Goal: Find specific page/section: Find specific page/section

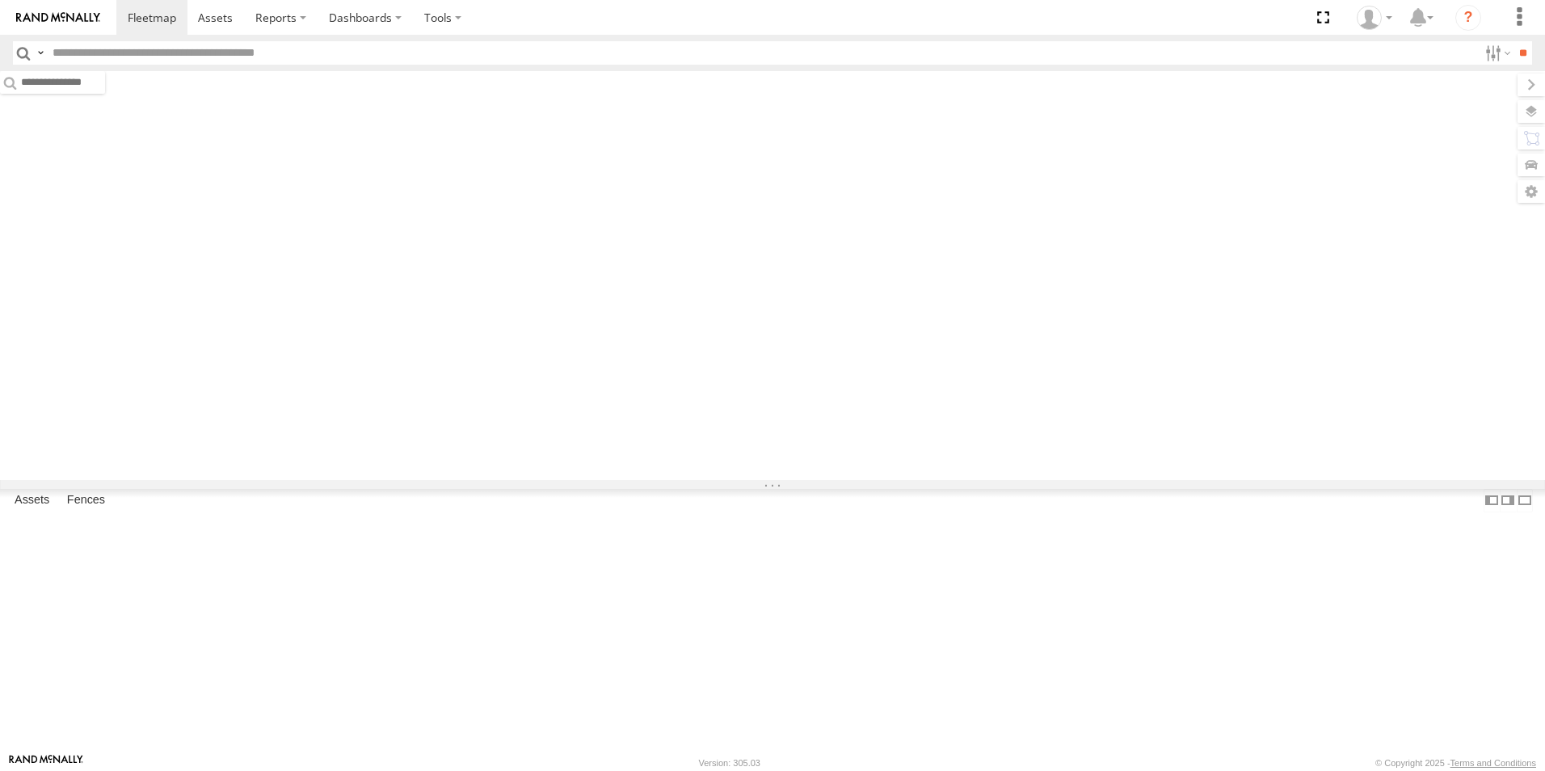
click at [476, 51] on input "text" at bounding box center [762, 52] width 1432 height 23
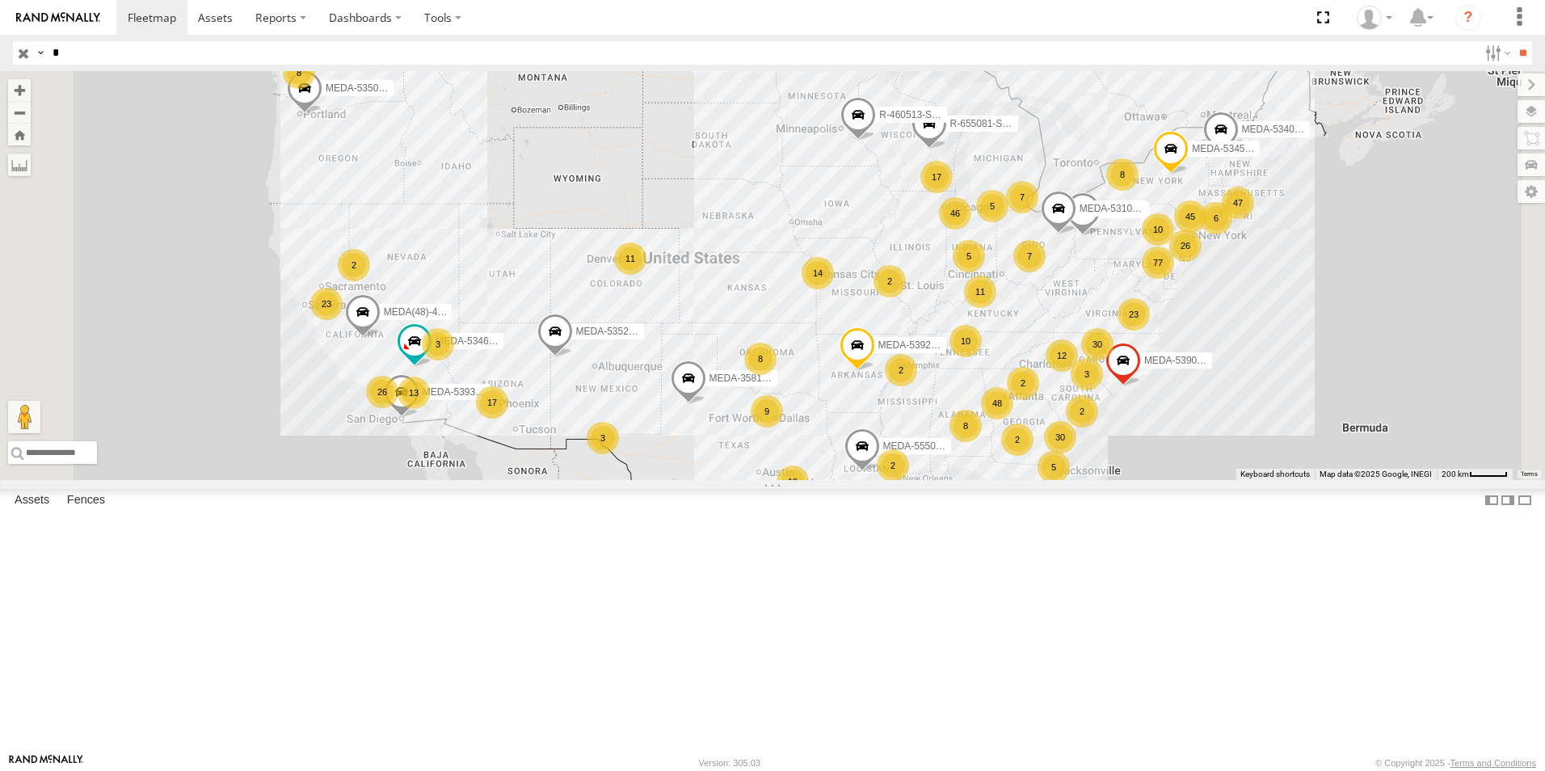
click at [238, 61] on input "*" at bounding box center [762, 52] width 1432 height 23
type input "******"
click at [1514, 41] on input "**" at bounding box center [1523, 52] width 19 height 23
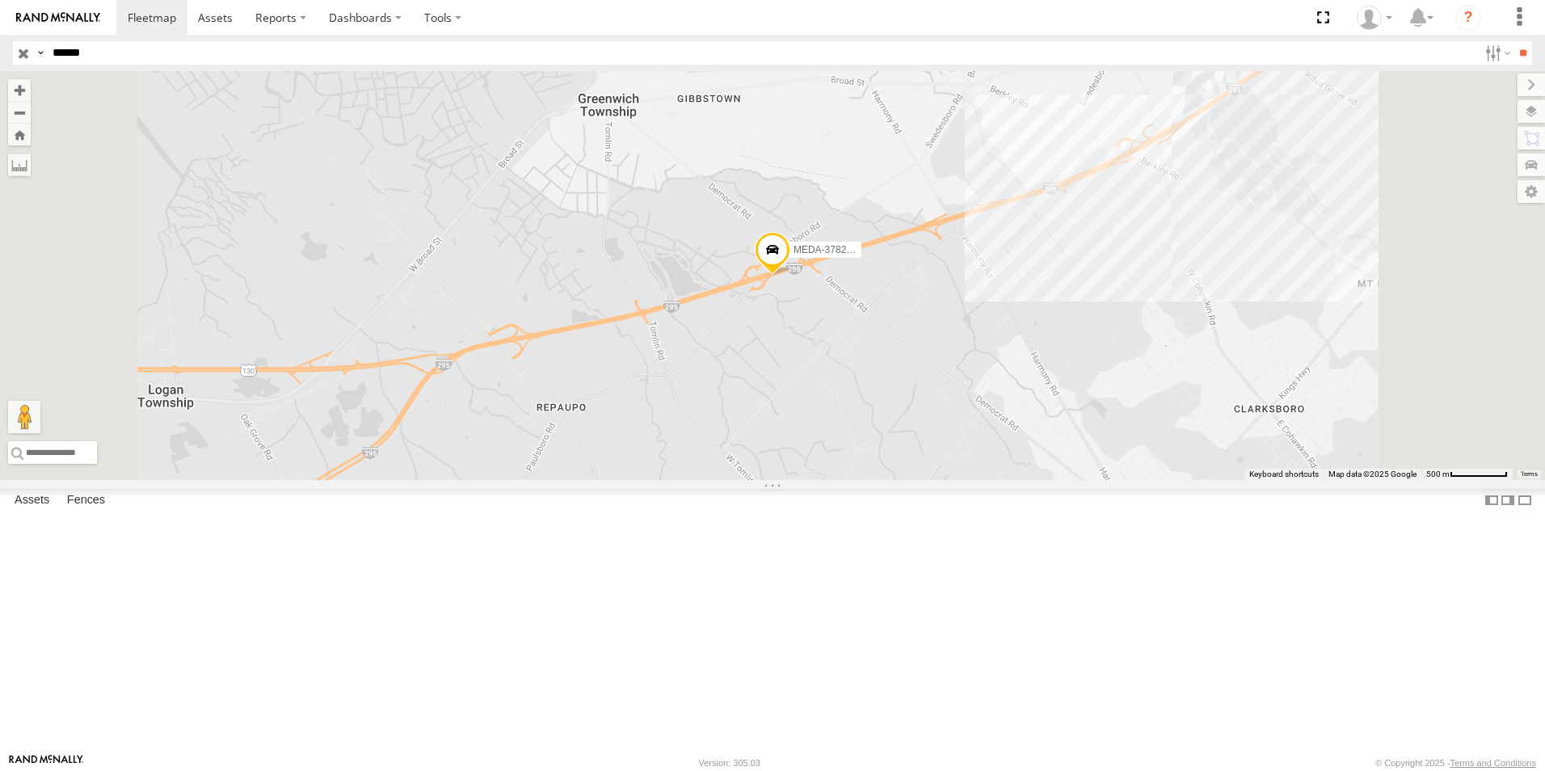
click at [0, 0] on div "MEDA-378274-Swing" at bounding box center [0, 0] width 0 height 0
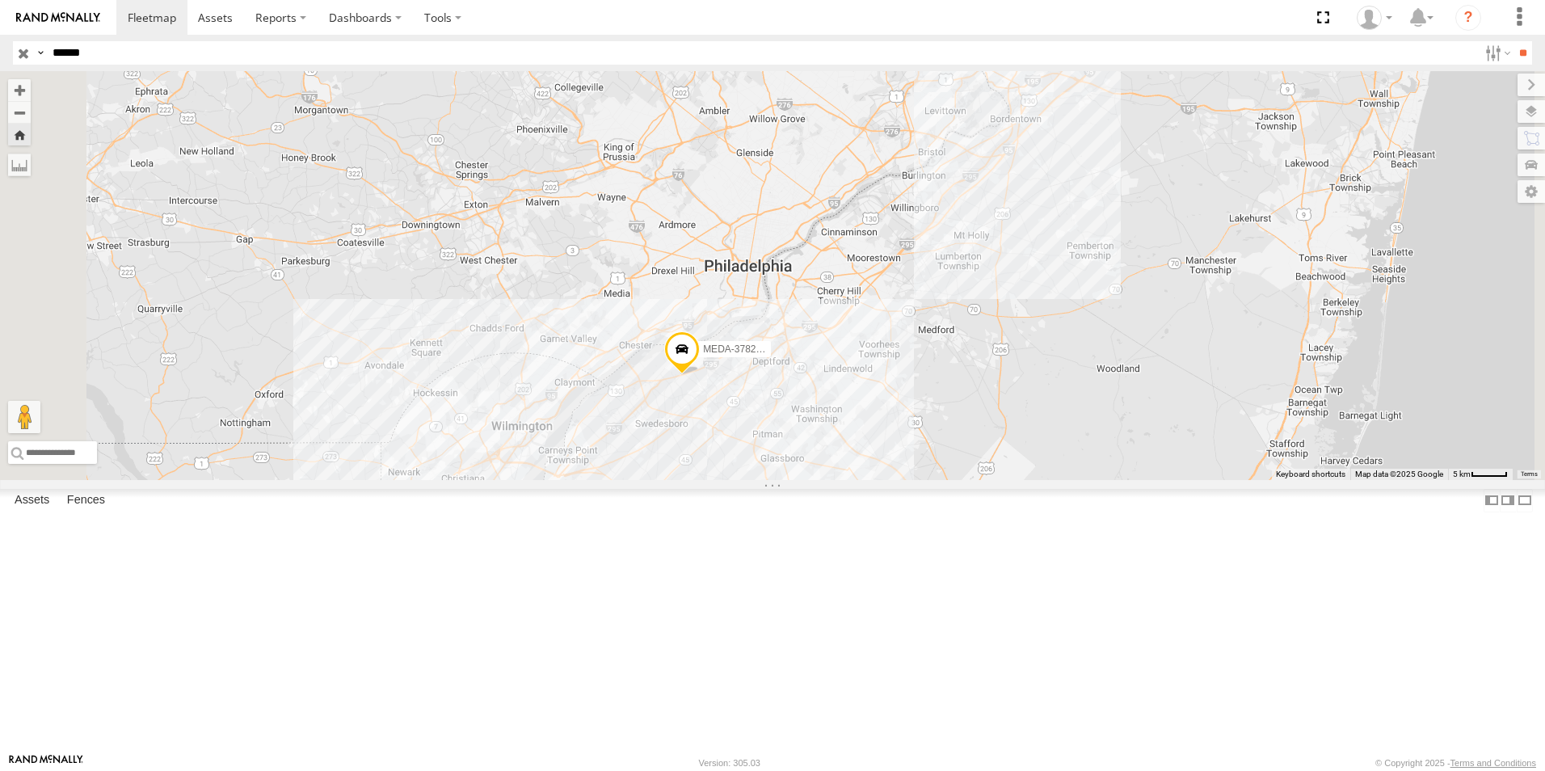
click at [0, 0] on span at bounding box center [0, 0] width 0 height 0
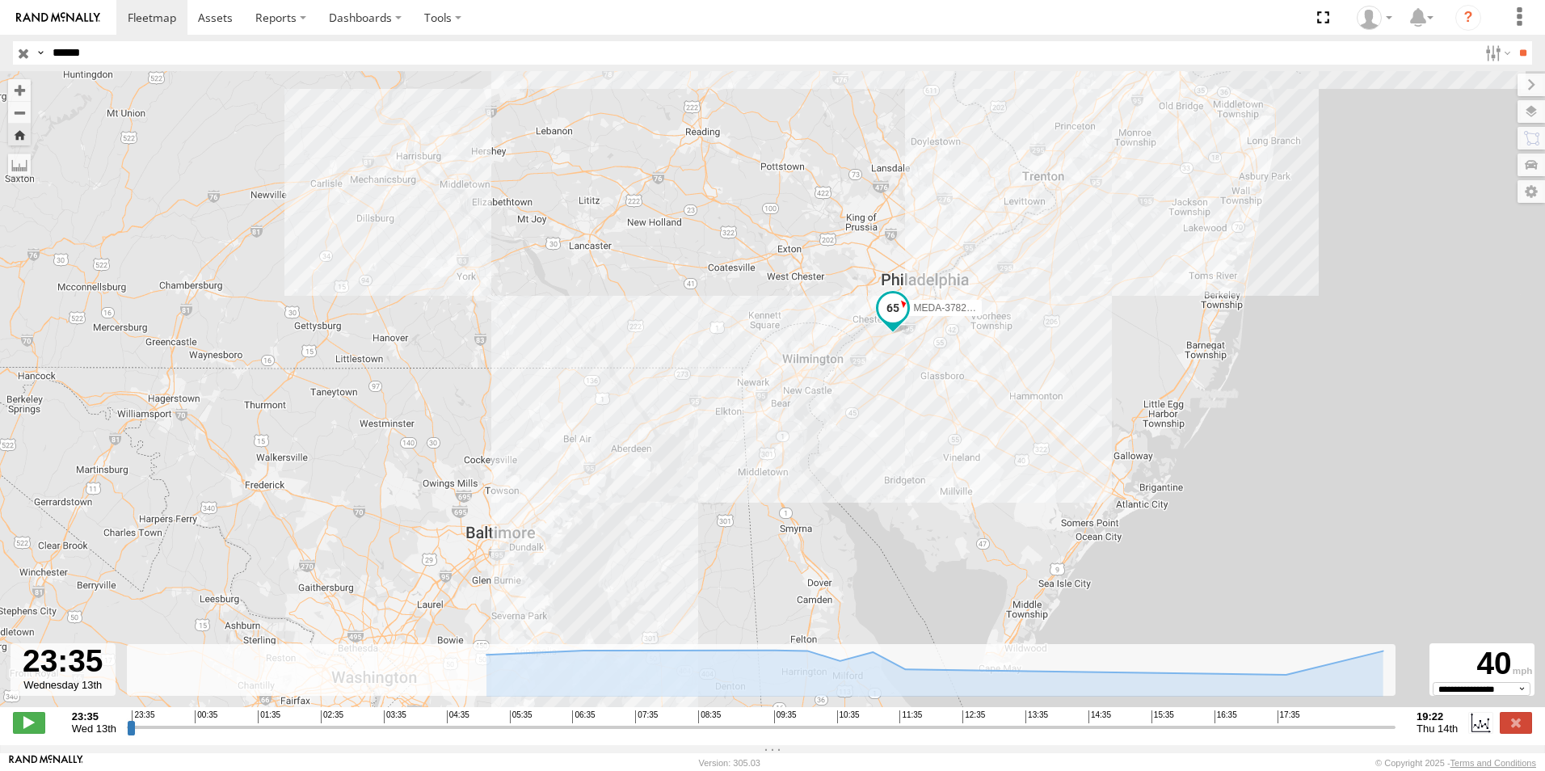
drag, startPoint x: 840, startPoint y: 570, endPoint x: 945, endPoint y: 462, distance: 151.4
click at [945, 462] on div "MEDA-378274-Swing" at bounding box center [772, 397] width 1545 height 653
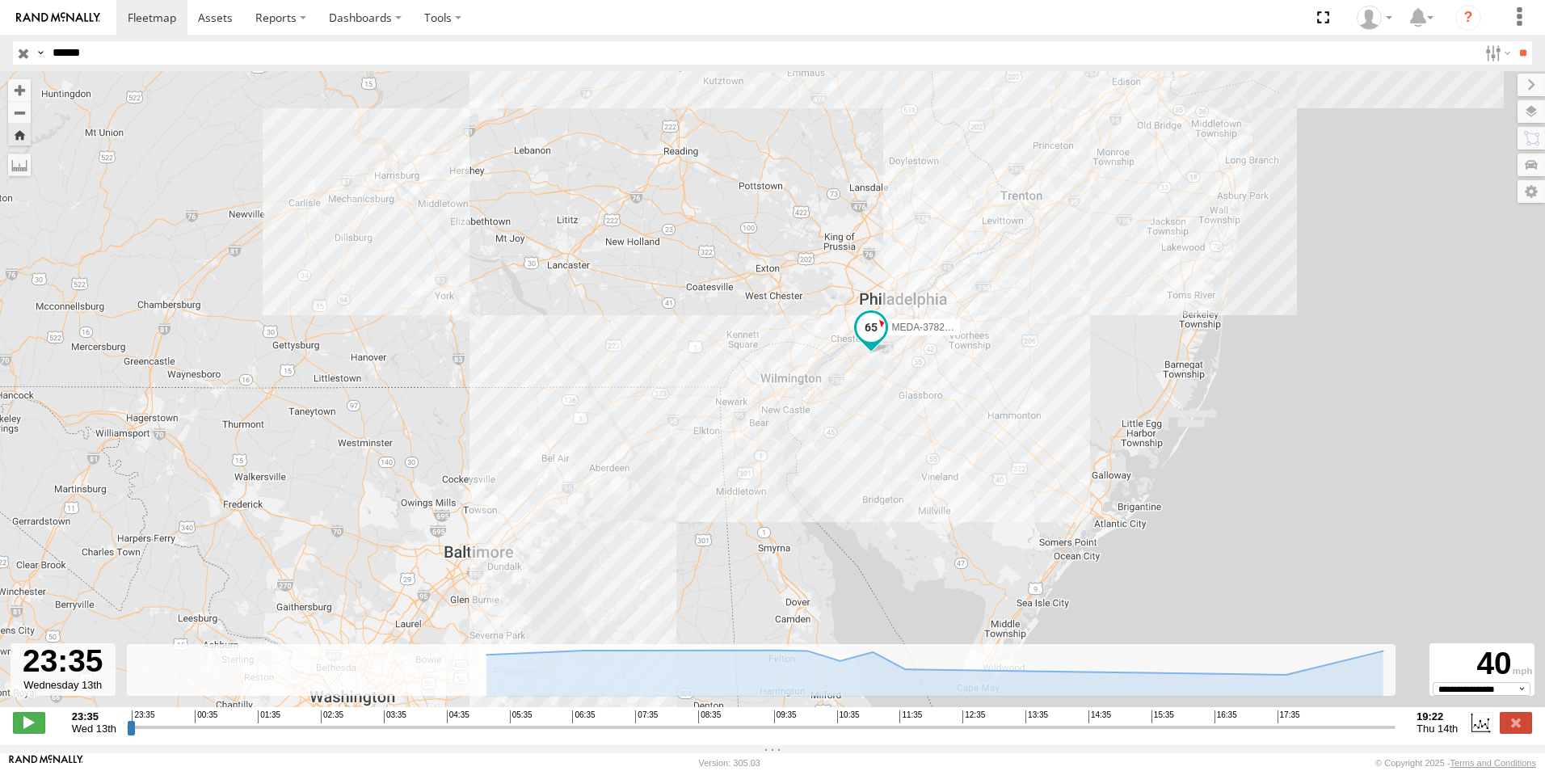
drag, startPoint x: 1041, startPoint y: 415, endPoint x: 825, endPoint y: 545, distance: 251.5
click at [827, 545] on div "MEDA-378274-Swing" at bounding box center [772, 397] width 1545 height 653
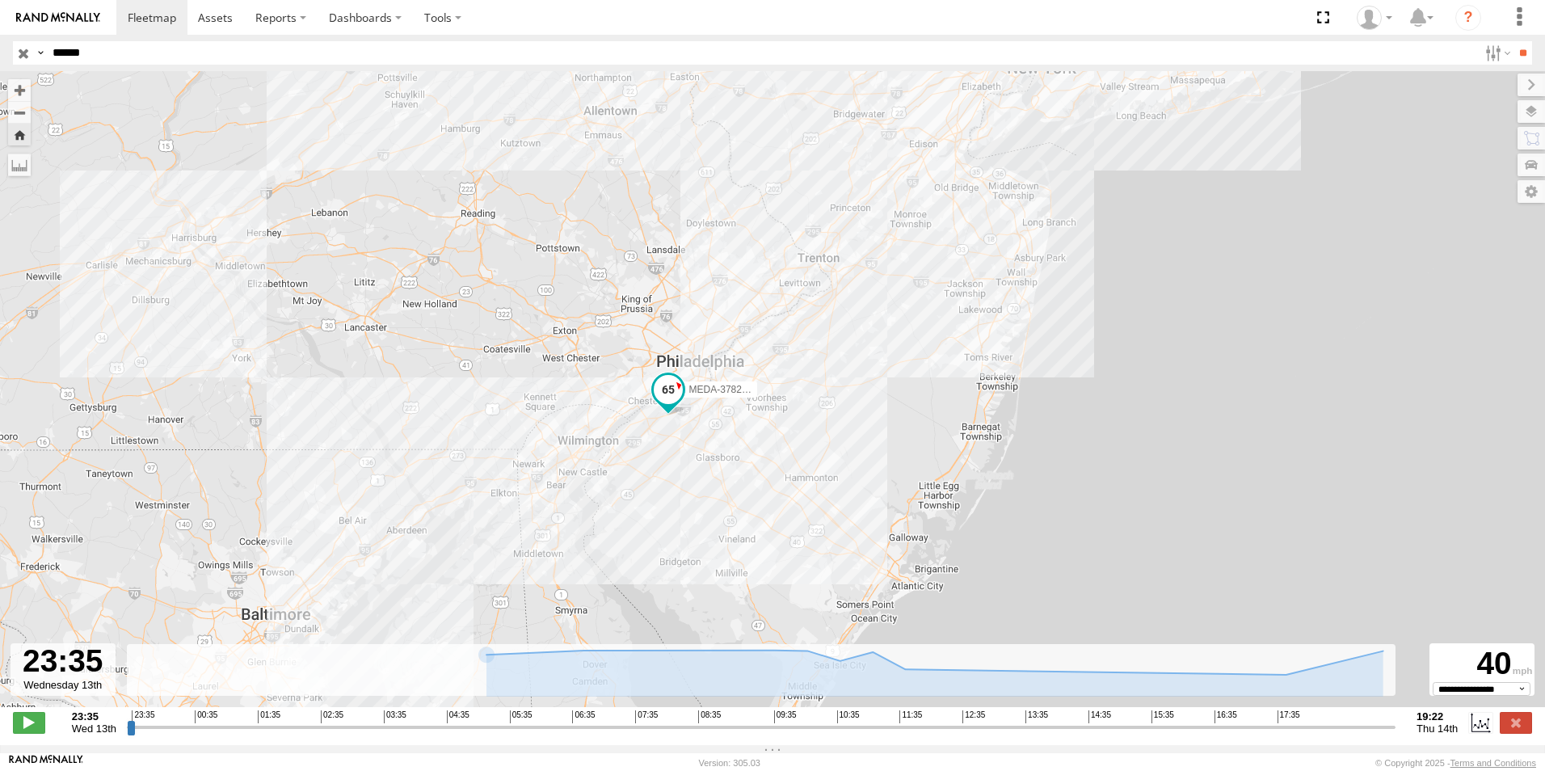
drag, startPoint x: 409, startPoint y: 517, endPoint x: 732, endPoint y: 267, distance: 408.4
click at [732, 267] on div "MEDA-378274-Swing" at bounding box center [772, 397] width 1545 height 653
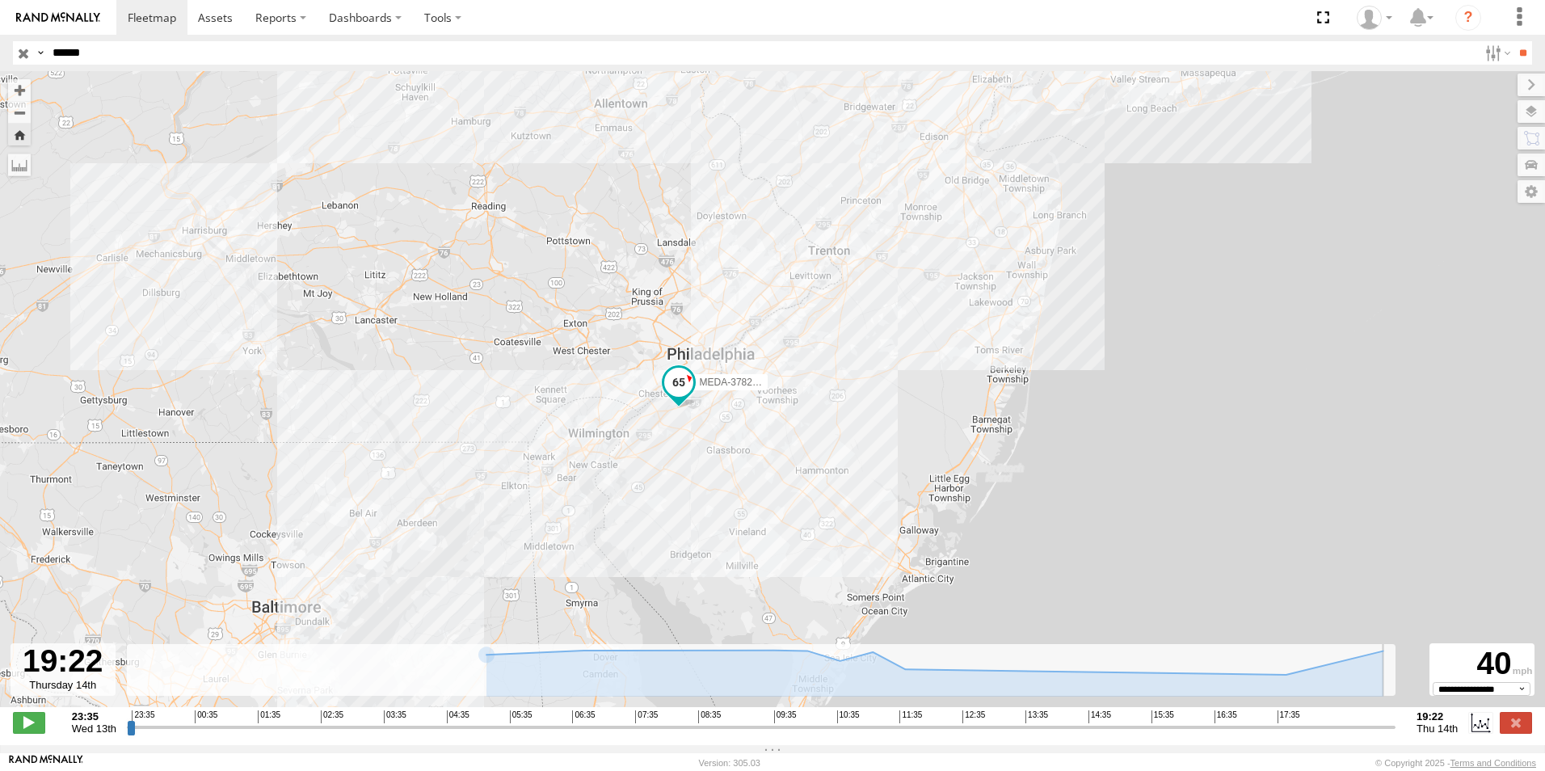
drag, startPoint x: 138, startPoint y: 732, endPoint x: 1418, endPoint y: 741, distance: 1280.0
type input "**********"
click at [1396, 735] on input "range" at bounding box center [761, 726] width 1269 height 15
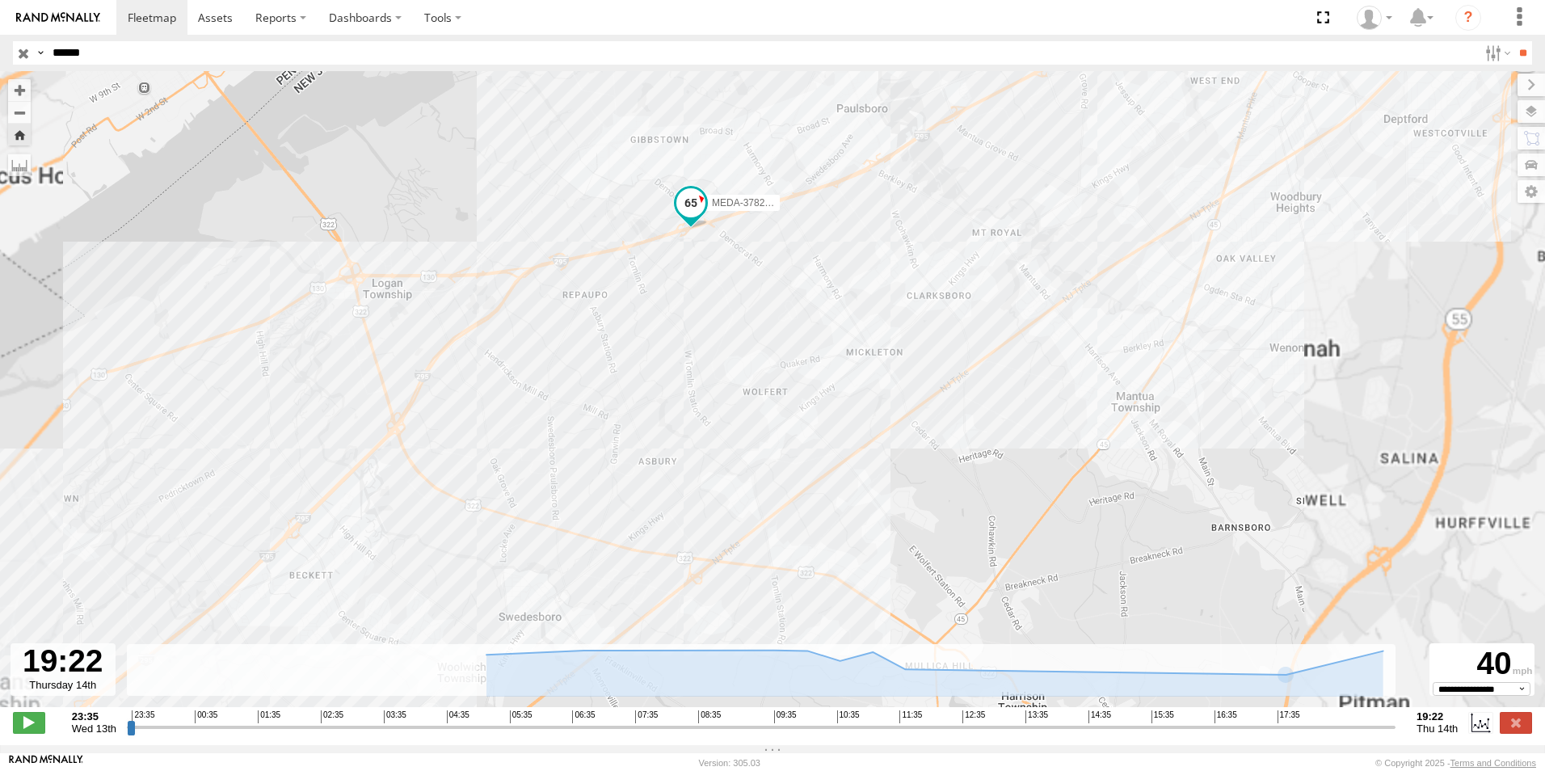
drag, startPoint x: 668, startPoint y: 308, endPoint x: 596, endPoint y: 451, distance: 160.1
click at [597, 449] on div "MEDA-378274-Swing" at bounding box center [772, 397] width 1545 height 653
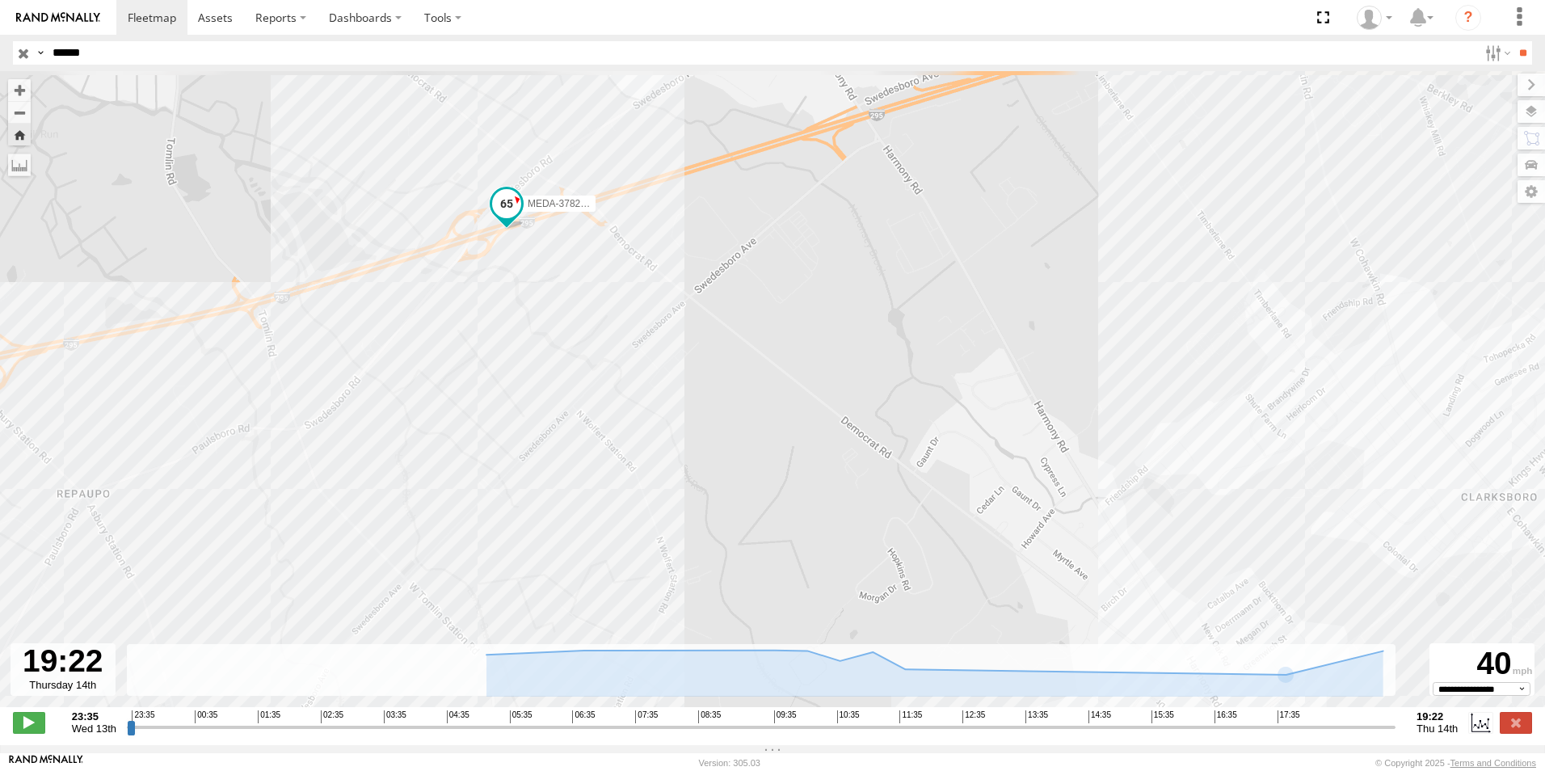
drag, startPoint x: 1046, startPoint y: 290, endPoint x: 639, endPoint y: 623, distance: 525.4
click at [668, 603] on div "MEDA-378274-Swing" at bounding box center [772, 397] width 1545 height 653
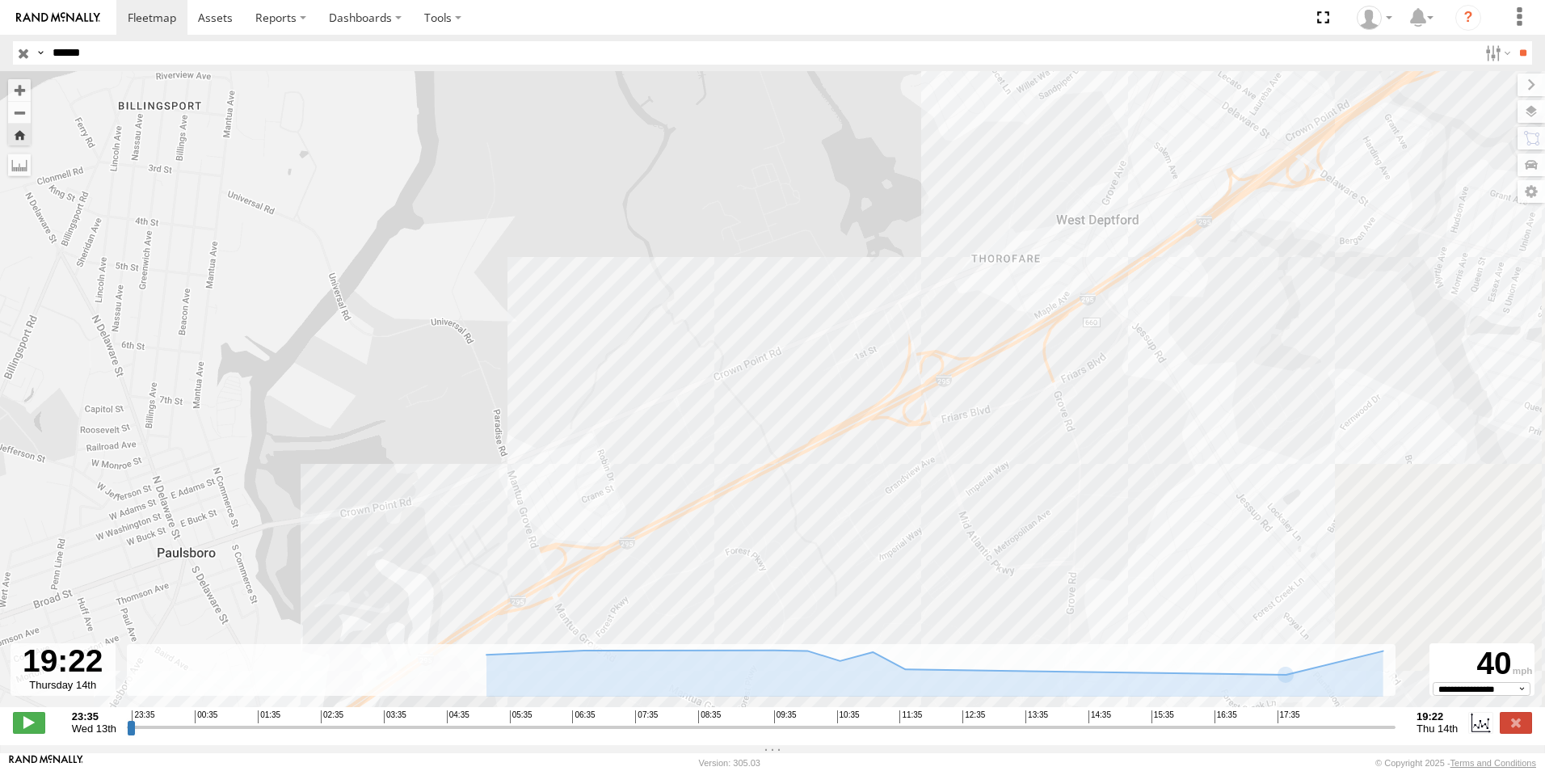
drag, startPoint x: 626, startPoint y: 603, endPoint x: 784, endPoint y: 412, distance: 247.4
click at [758, 437] on div "MEDA-378274-Swing" at bounding box center [772, 397] width 1545 height 653
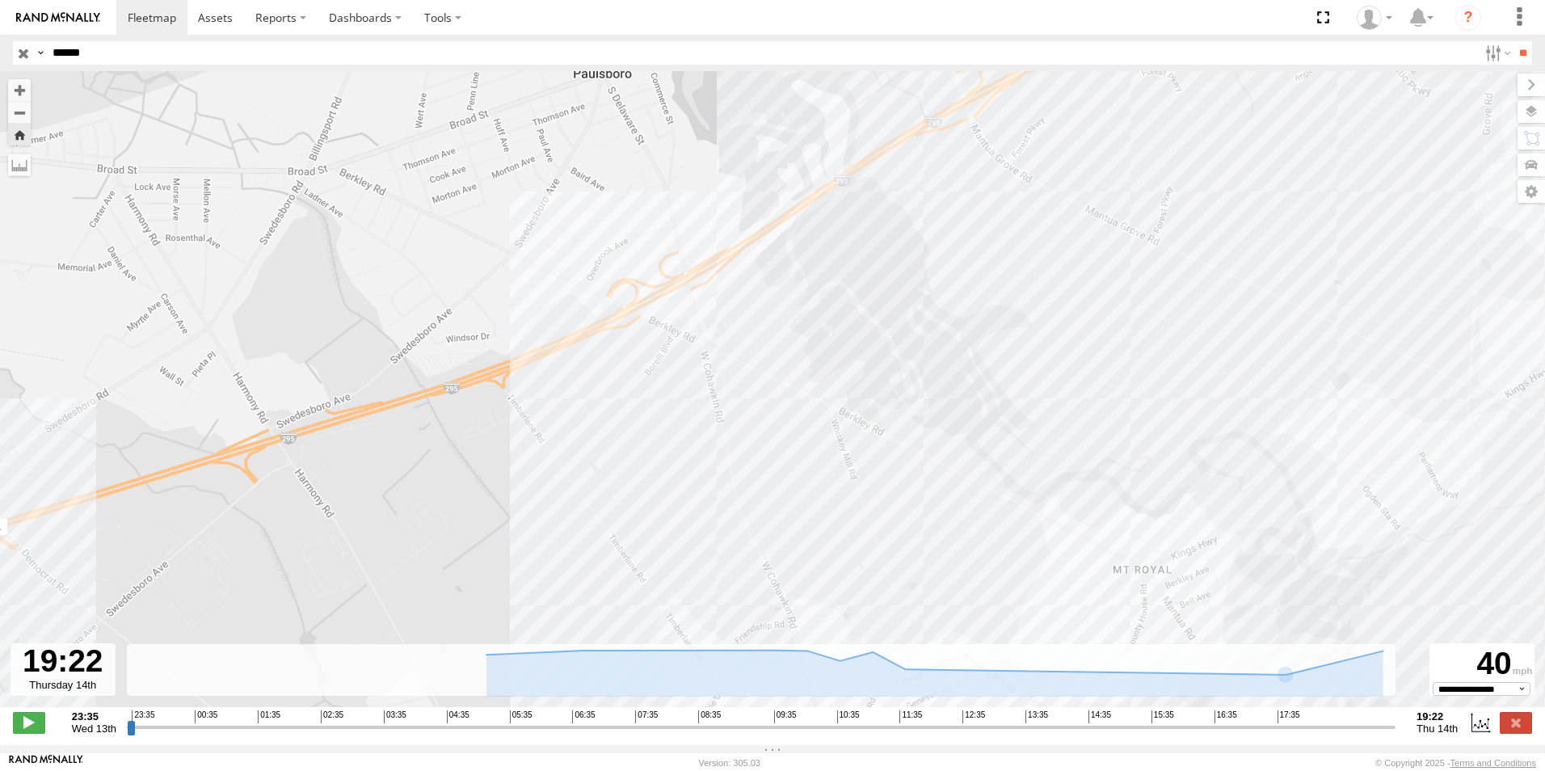
drag, startPoint x: 629, startPoint y: 467, endPoint x: 803, endPoint y: 402, distance: 185.7
click at [802, 402] on div "MEDA-378274-Swing" at bounding box center [772, 397] width 1545 height 653
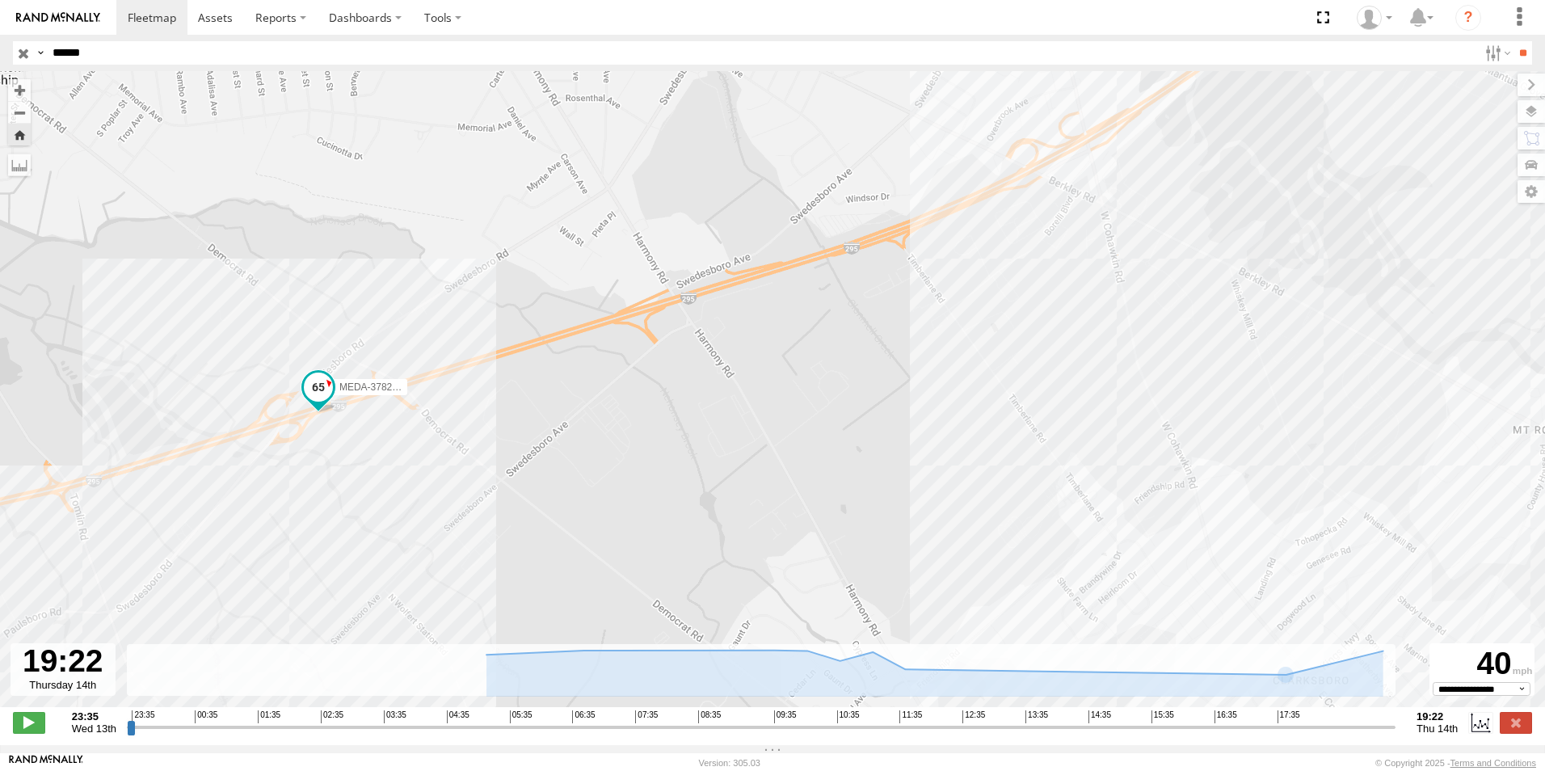
drag, startPoint x: 670, startPoint y: 440, endPoint x: 707, endPoint y: 433, distance: 37.7
click at [707, 433] on div "MEDA-378274-Swing" at bounding box center [772, 397] width 1545 height 653
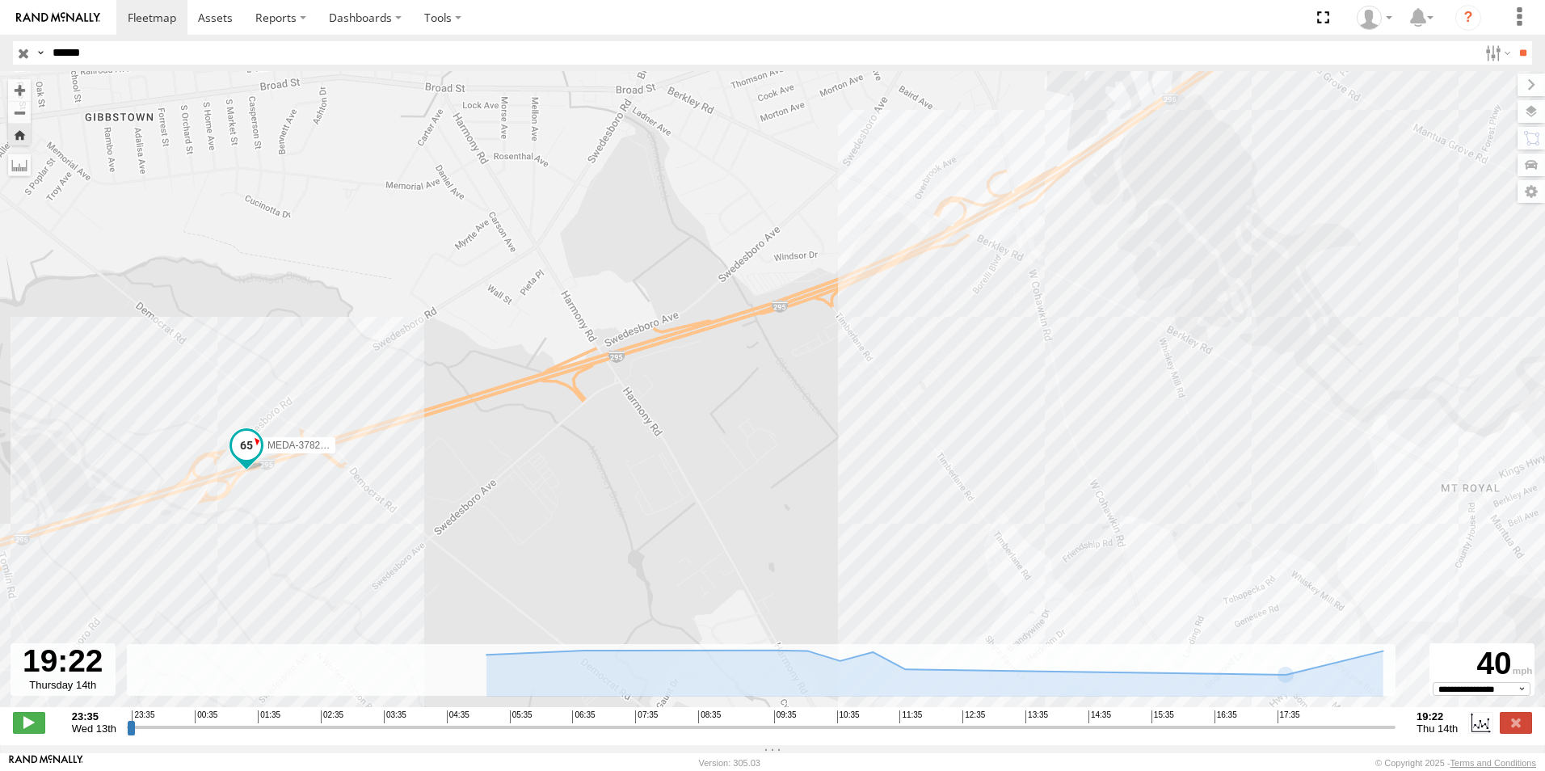
drag, startPoint x: 985, startPoint y: 406, endPoint x: 933, endPoint y: 453, distance: 70.4
click at [933, 453] on div "MEDA-378274-Swing" at bounding box center [772, 397] width 1545 height 653
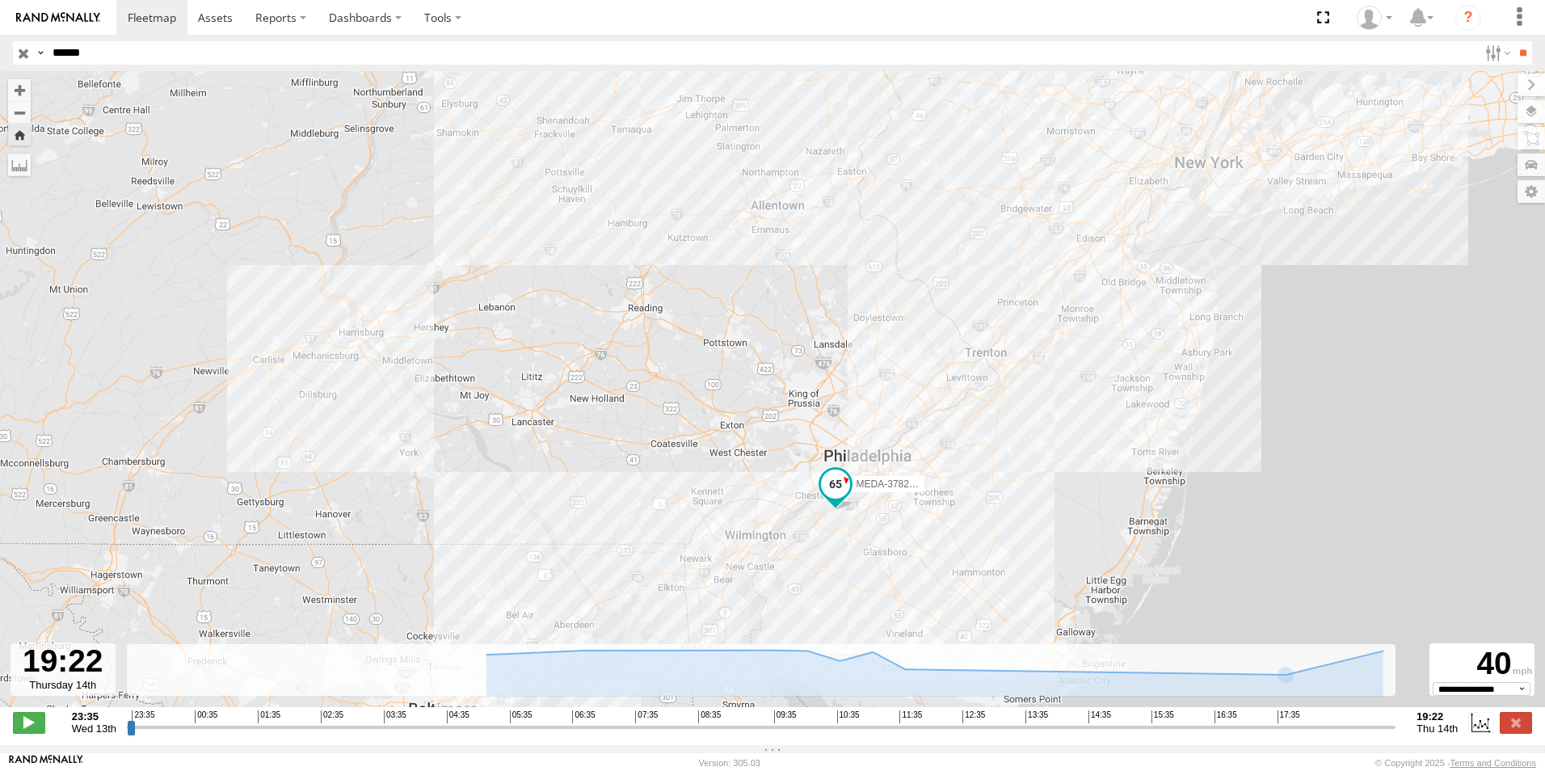
drag, startPoint x: 1059, startPoint y: 418, endPoint x: 955, endPoint y: 549, distance: 167.3
click at [954, 550] on div "MEDA-378274-Swing" at bounding box center [772, 397] width 1545 height 653
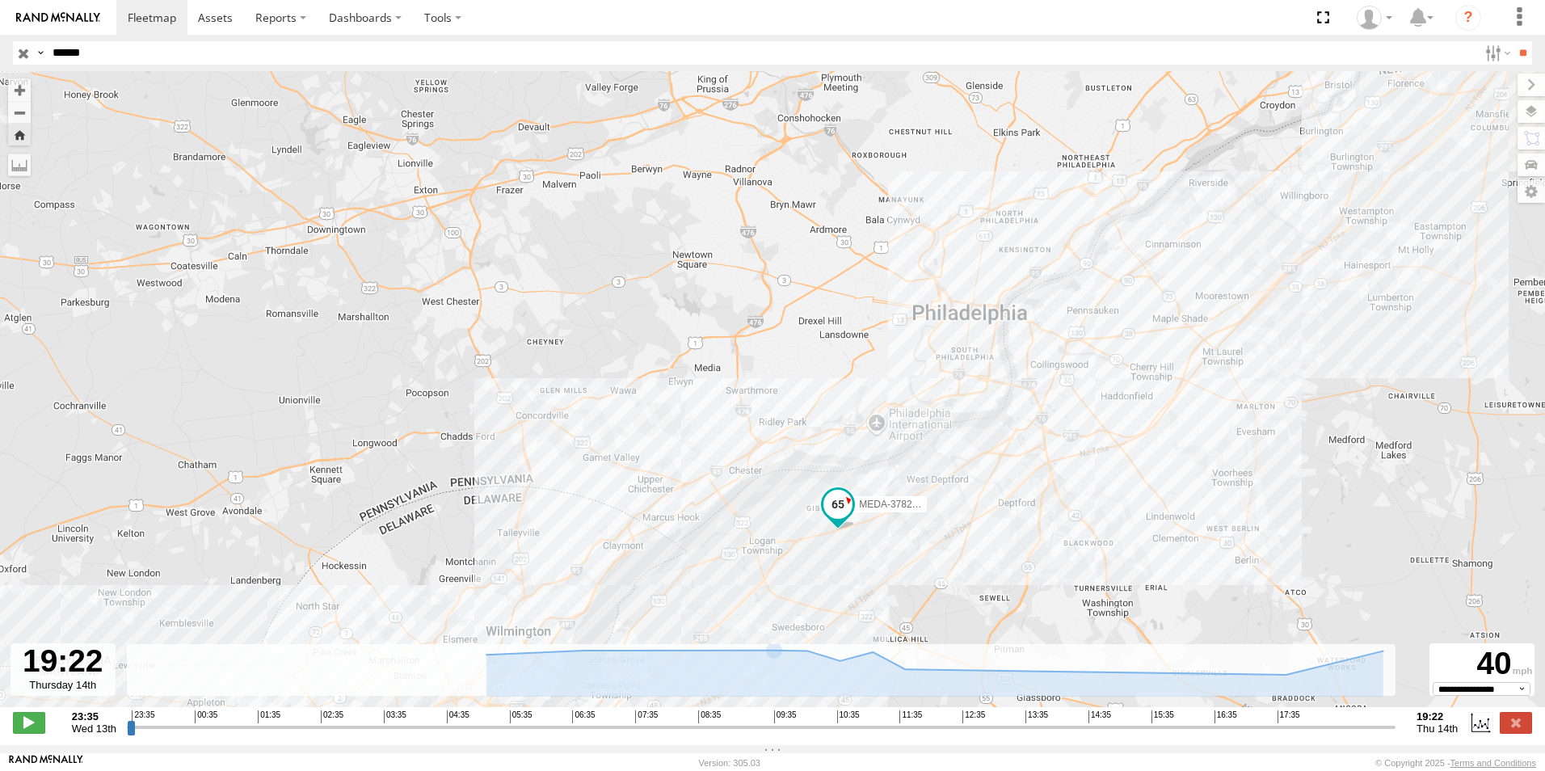
drag, startPoint x: 975, startPoint y: 541, endPoint x: 881, endPoint y: 541, distance: 94.5
click at [889, 543] on div "MEDA-378274-Swing" at bounding box center [772, 397] width 1545 height 653
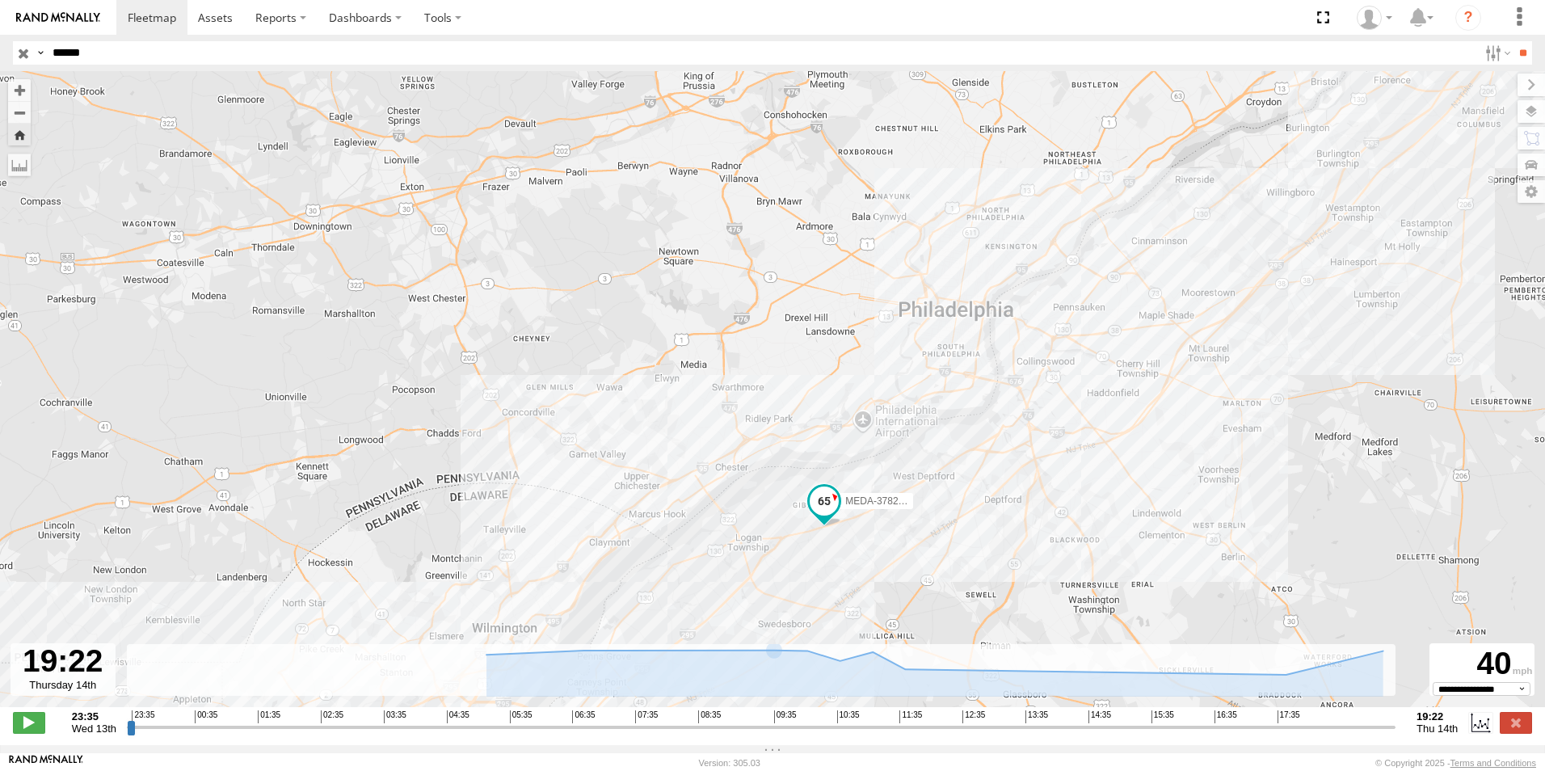
click at [821, 516] on span at bounding box center [824, 500] width 29 height 29
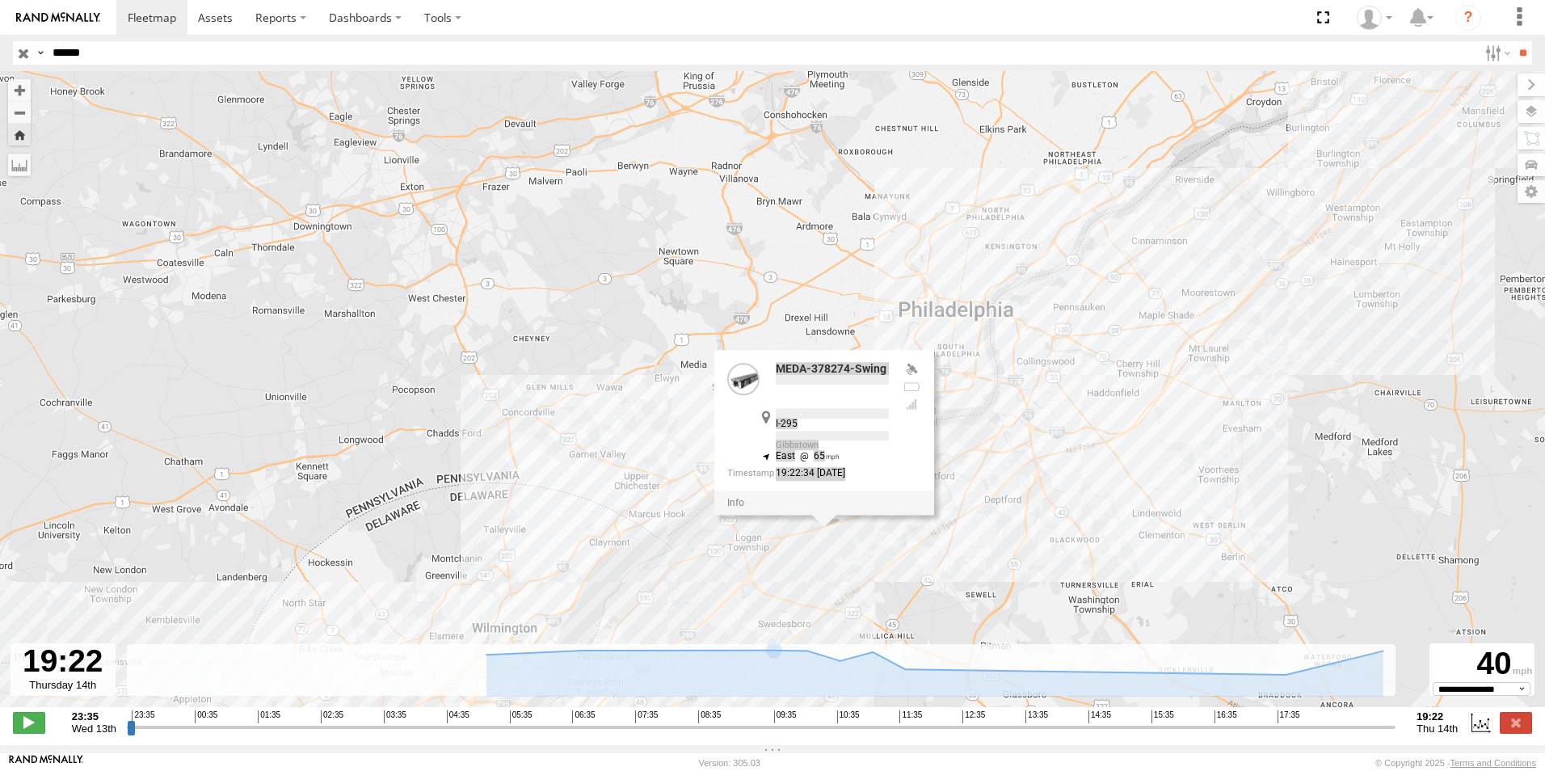
click at [820, 515] on div "MEDA-378274-Swing I-295 Gibbstown 39.81067 , -75.27678 East 65 19:22:34 [DATE]" at bounding box center [824, 432] width 220 height 165
drag, startPoint x: 1129, startPoint y: 459, endPoint x: 847, endPoint y: 617, distance: 323.1
click at [847, 617] on div "MEDA-378274-Swing MEDA-378274-Swing C-40 I-295 Gibbstown 39.81067 , -75.27678 E…" at bounding box center [772, 397] width 1545 height 653
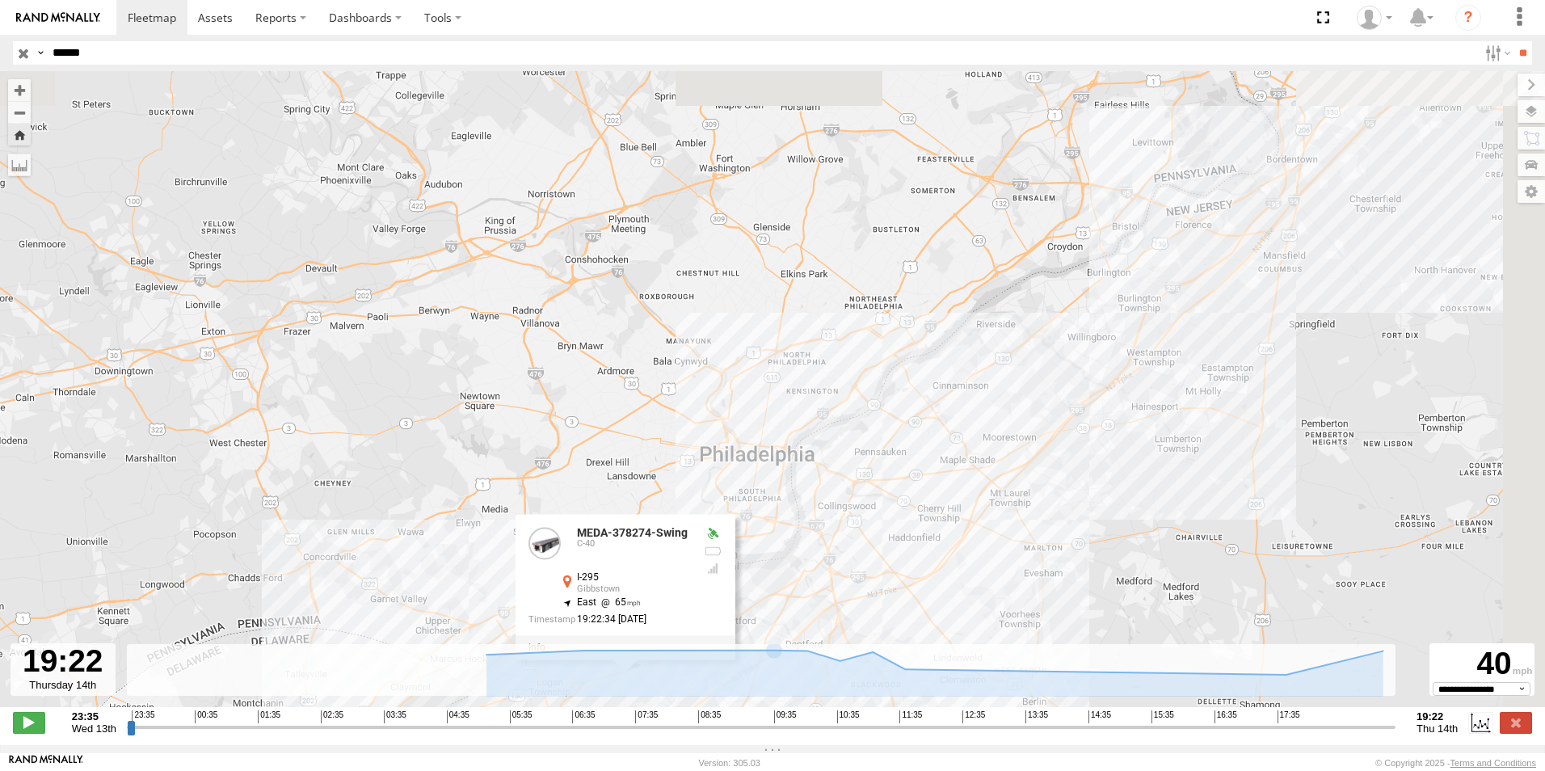
drag, startPoint x: 1271, startPoint y: 429, endPoint x: 1060, endPoint y: 563, distance: 249.9
click at [1061, 577] on div "MEDA-378274-Swing MEDA-378274-Swing C-40 I-295 Gibbstown 39.81067 , -75.27678 E…" at bounding box center [772, 397] width 1545 height 653
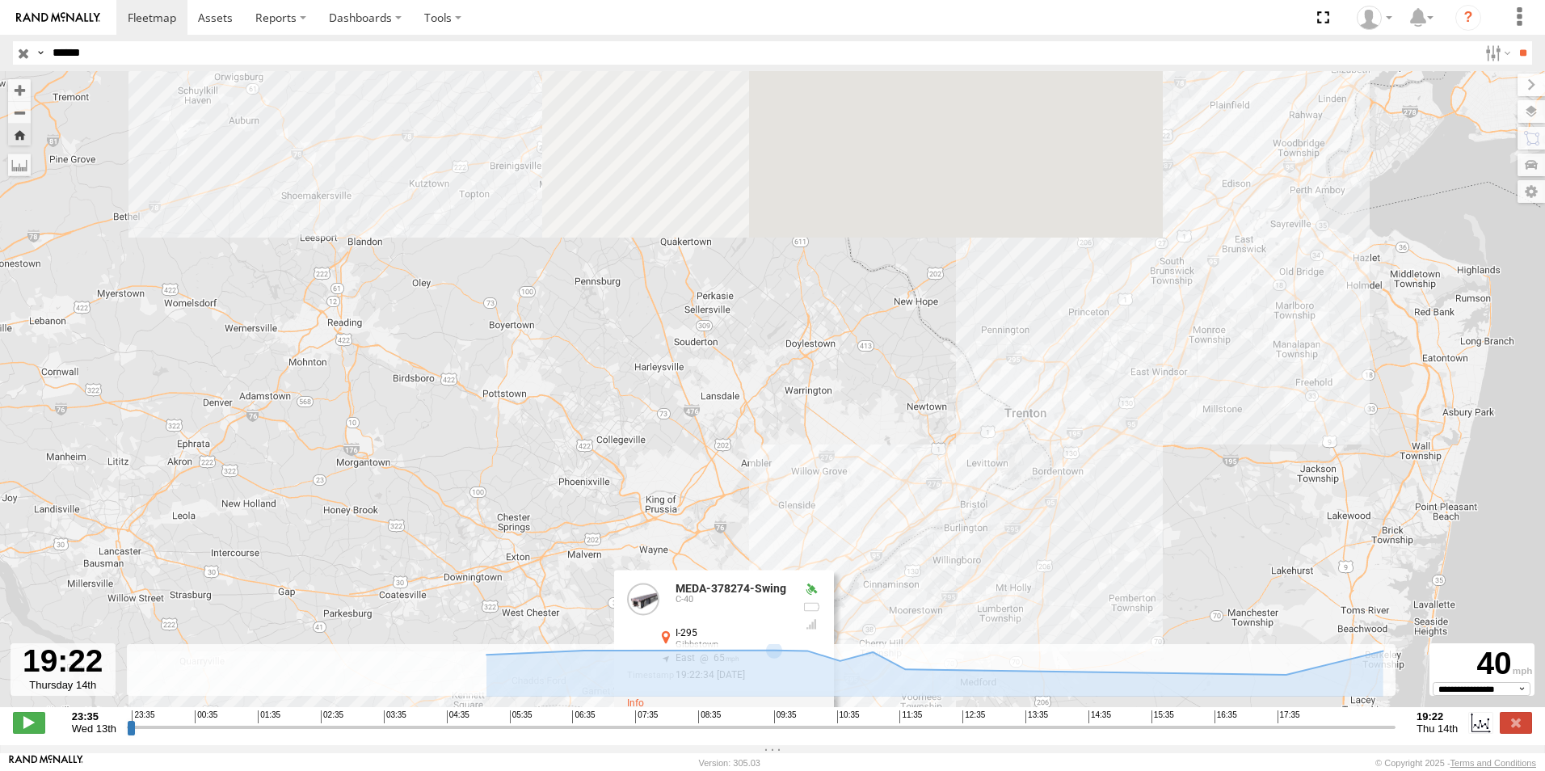
drag, startPoint x: 1409, startPoint y: 326, endPoint x: 1230, endPoint y: 504, distance: 253.1
click at [1230, 504] on div "MEDA-378274-Swing MEDA-378274-Swing C-40 I-295 Gibbstown 39.81067 , -75.27678 E…" at bounding box center [772, 397] width 1545 height 653
click at [116, 49] on input "******" at bounding box center [762, 52] width 1432 height 23
click at [1514, 41] on input "**" at bounding box center [1523, 52] width 19 height 23
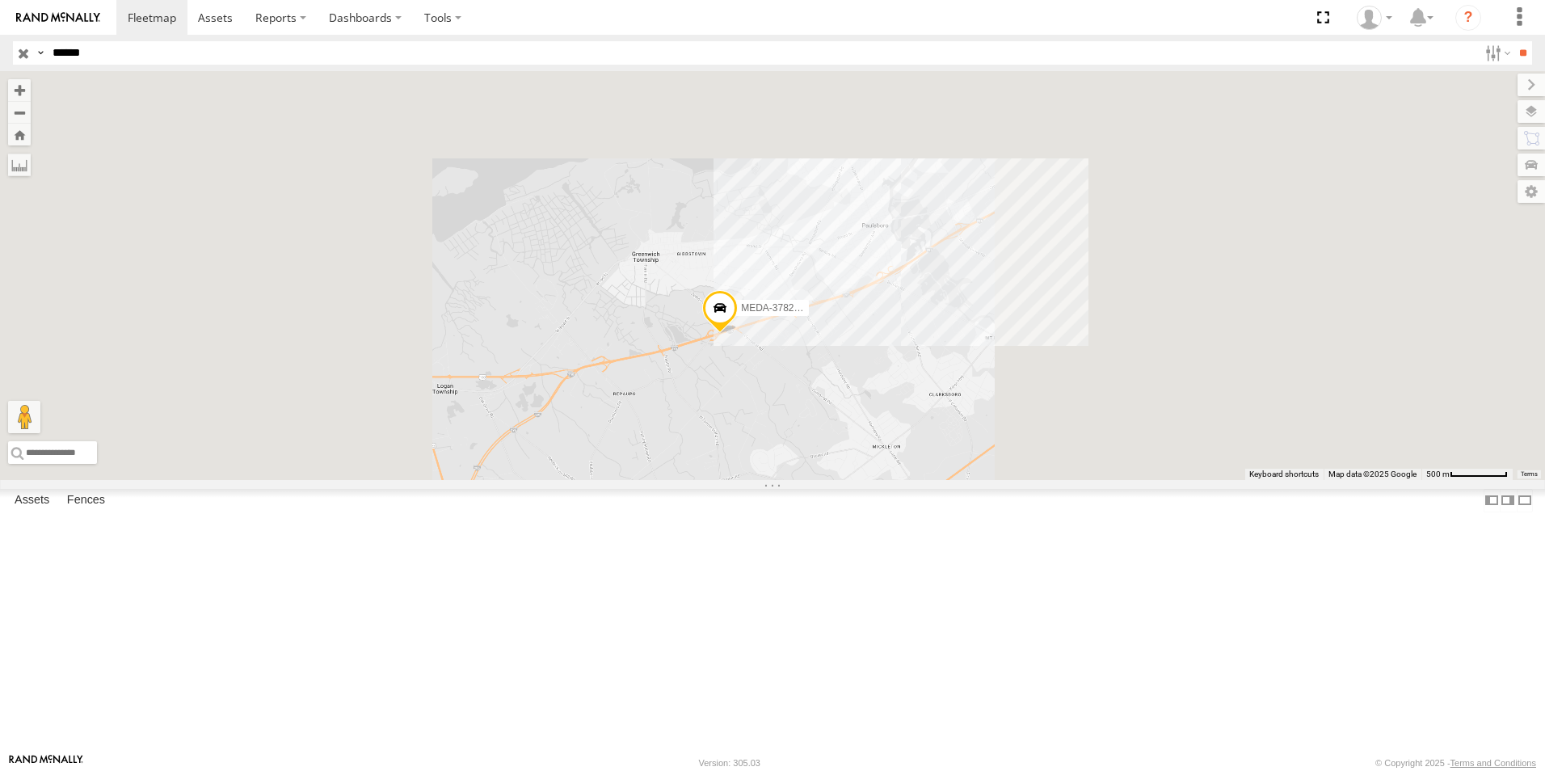
click at [0, 0] on div "MEDA-378274-Swing" at bounding box center [0, 0] width 0 height 0
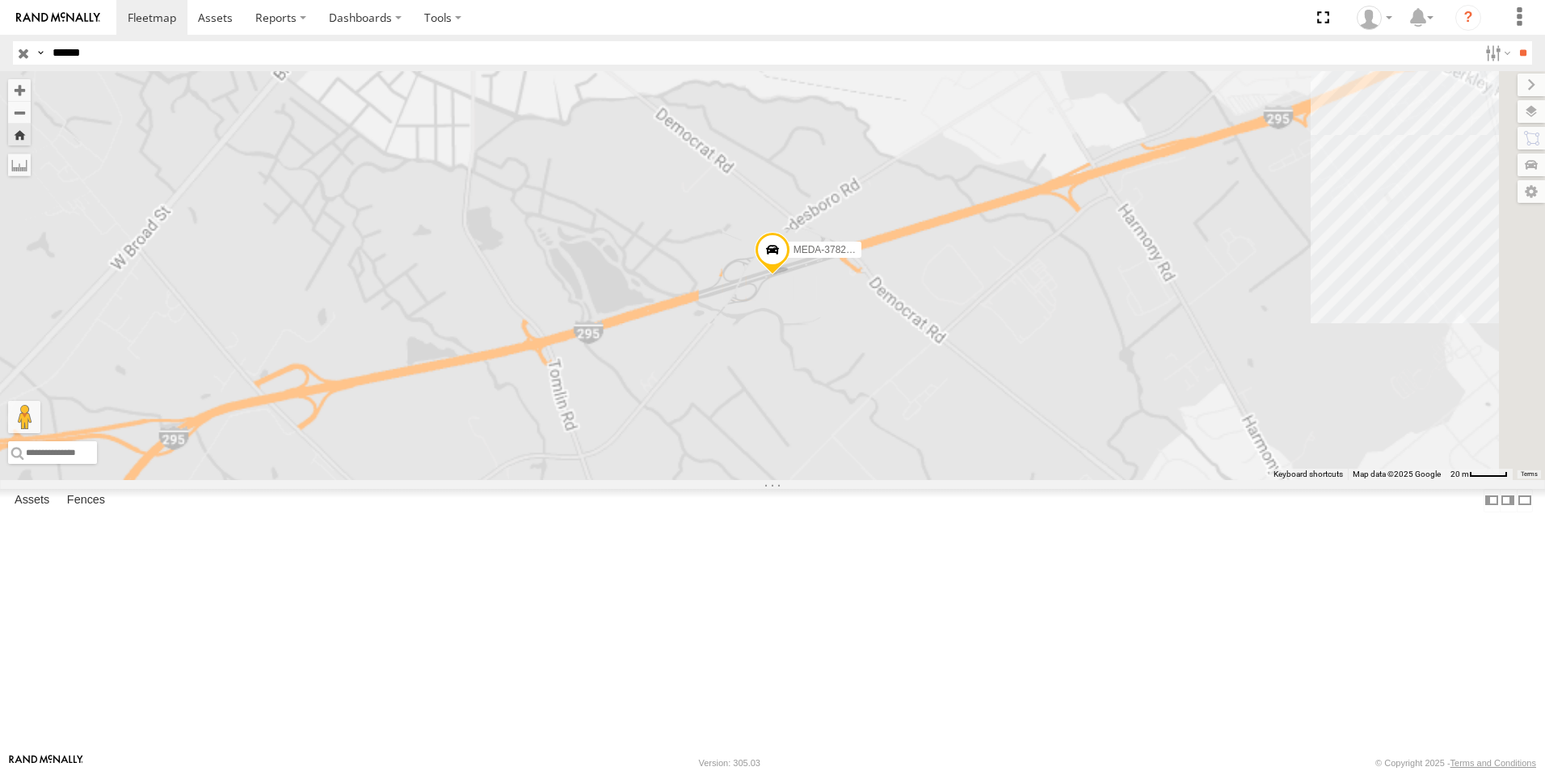
click at [0, 0] on div "MEDA-378274-Swing" at bounding box center [0, 0] width 0 height 0
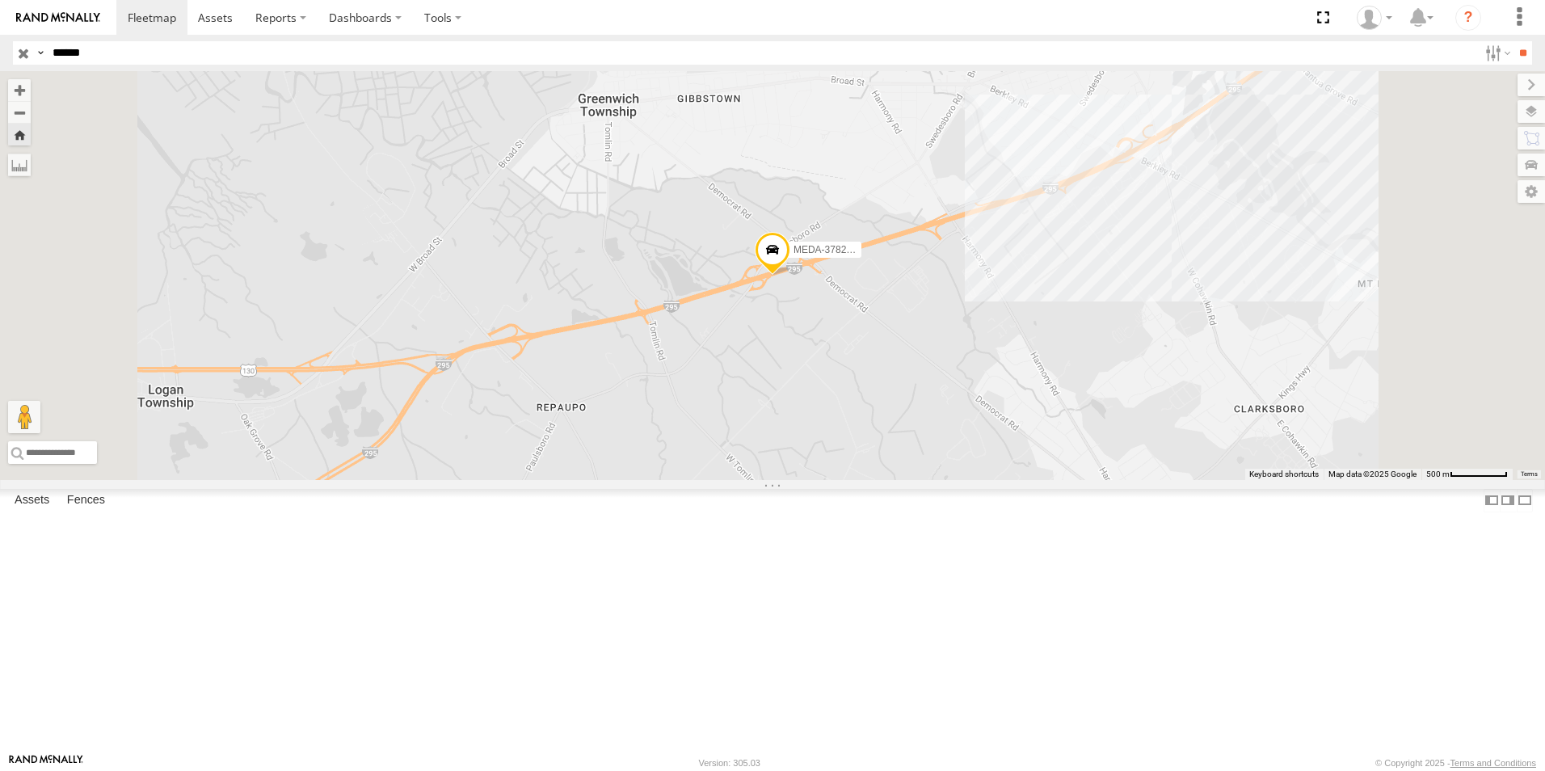
click at [0, 0] on div "Video" at bounding box center [0, 0] width 0 height 0
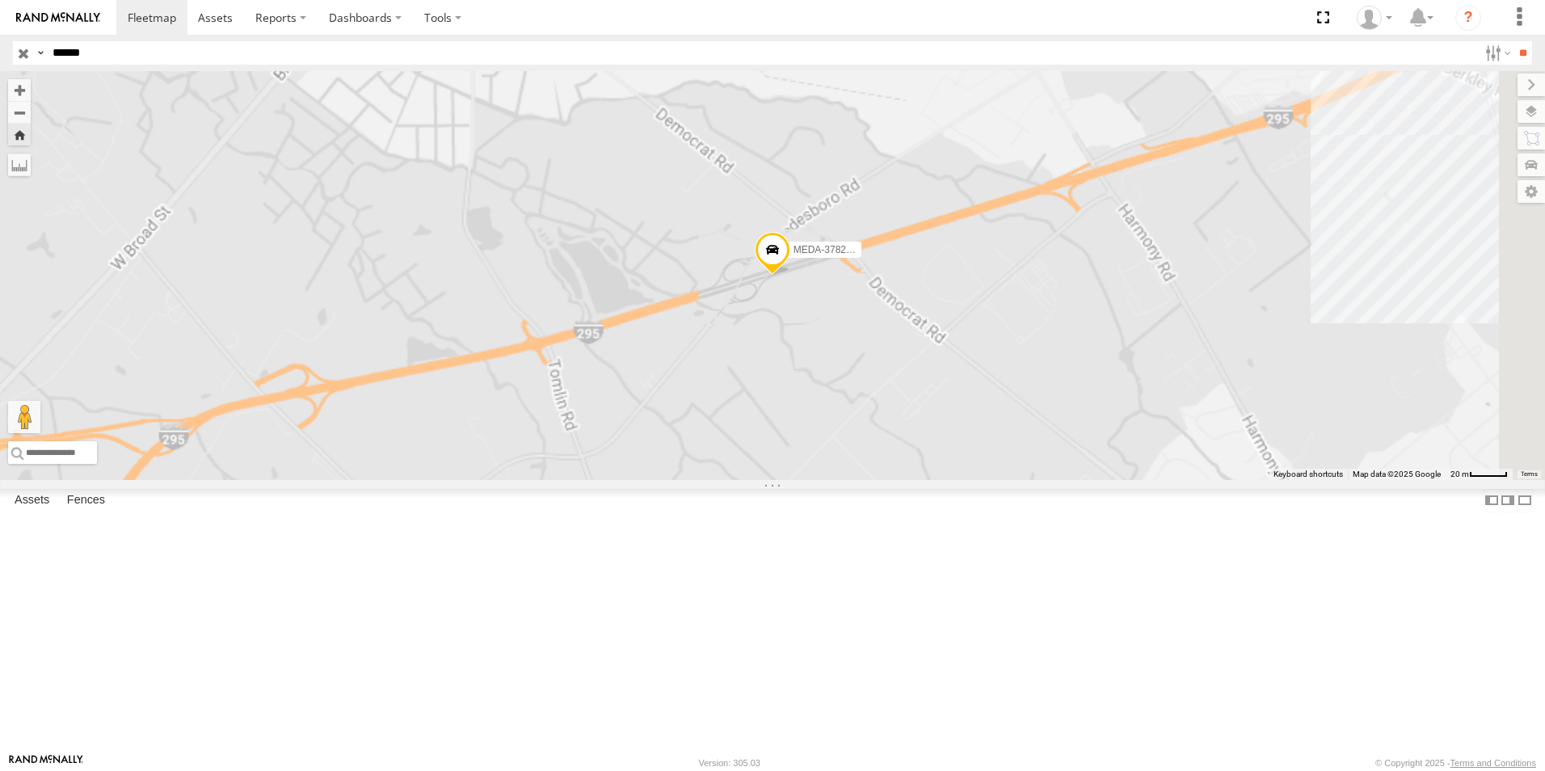
click at [0, 0] on span at bounding box center [0, 0] width 0 height 0
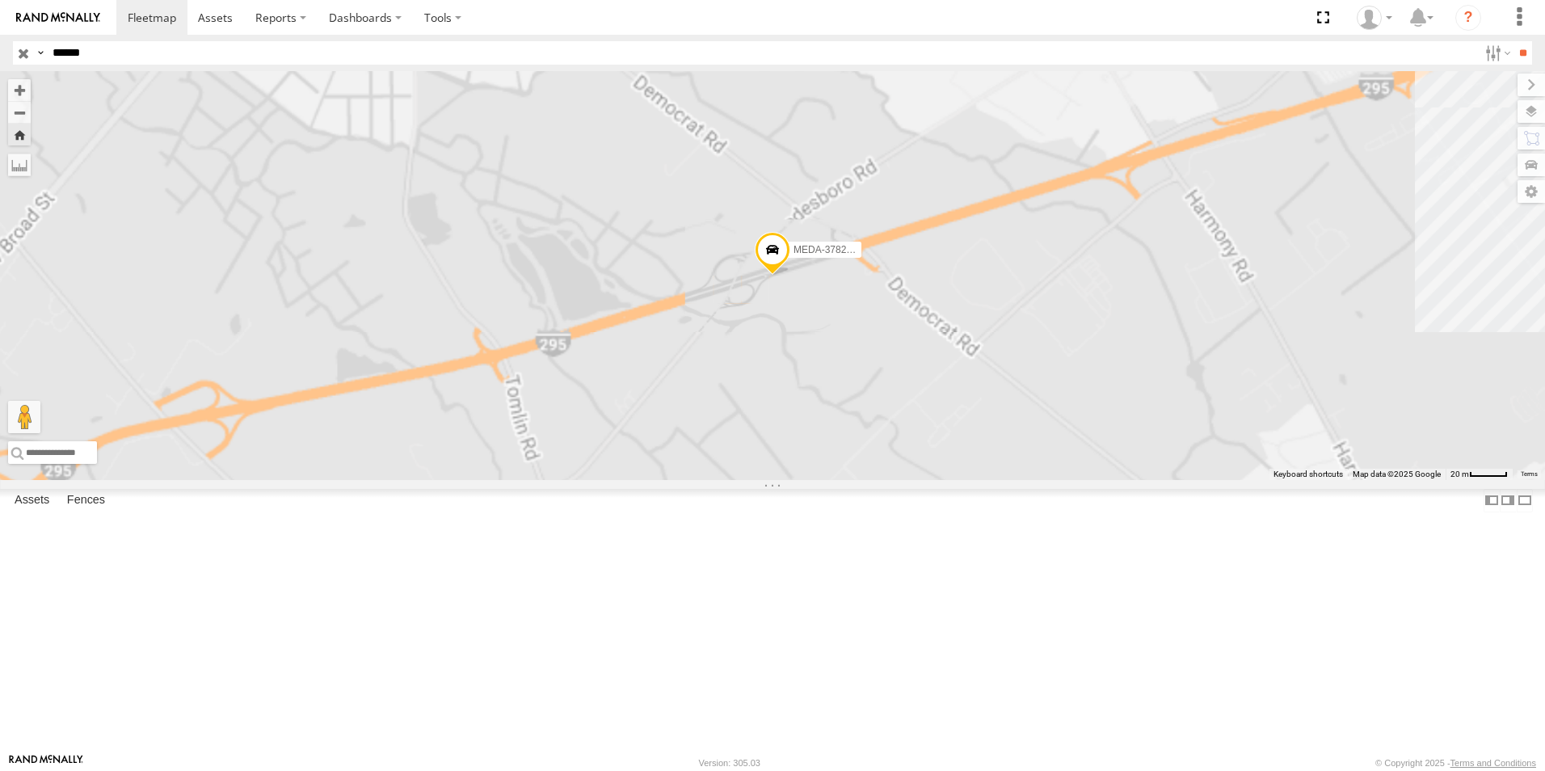
click at [0, 0] on span at bounding box center [0, 0] width 0 height 0
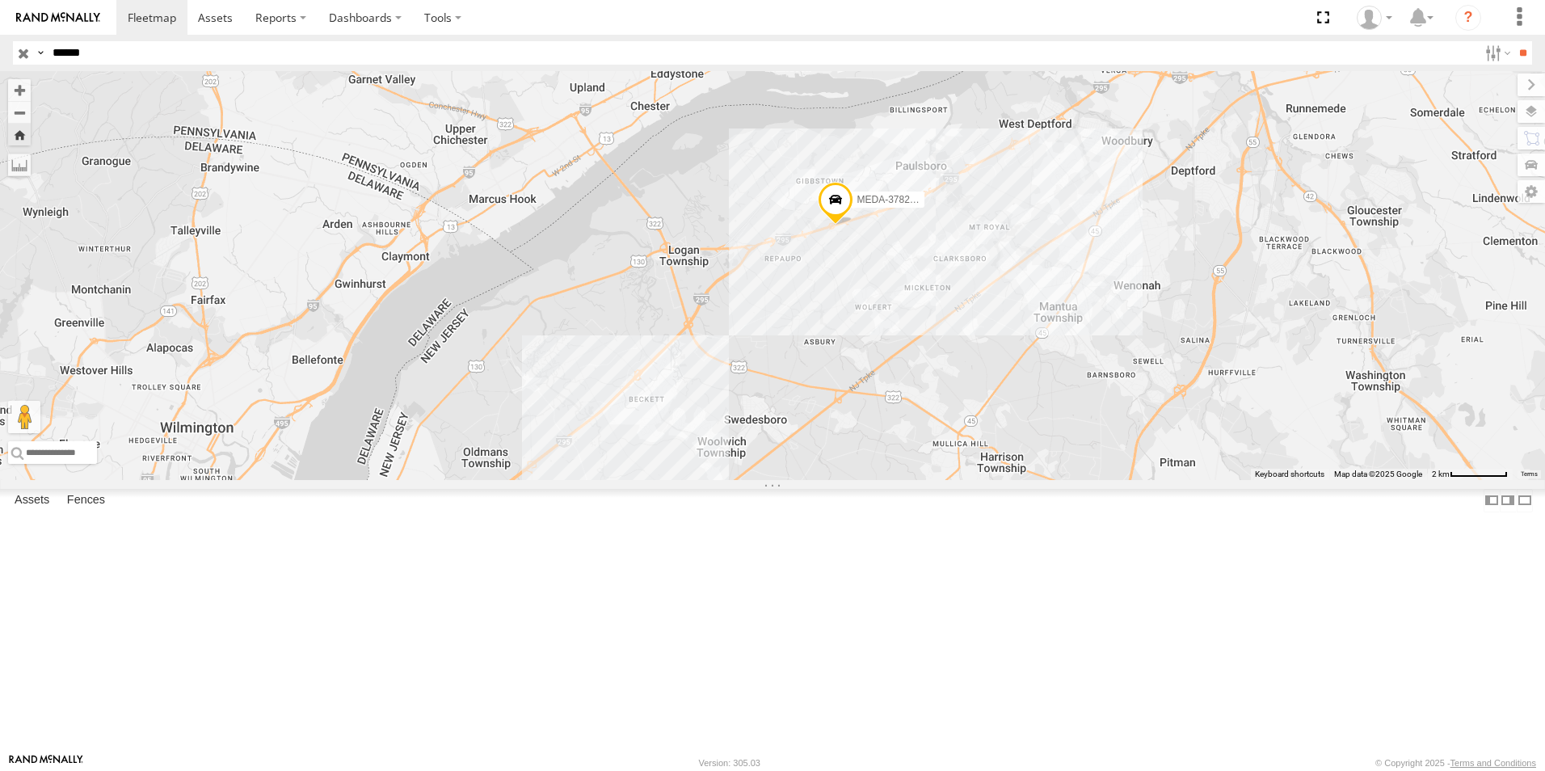
drag, startPoint x: 880, startPoint y: 497, endPoint x: 938, endPoint y: 427, distance: 90.6
click at [939, 428] on div "MEDA-378274-Swing" at bounding box center [772, 275] width 1545 height 409
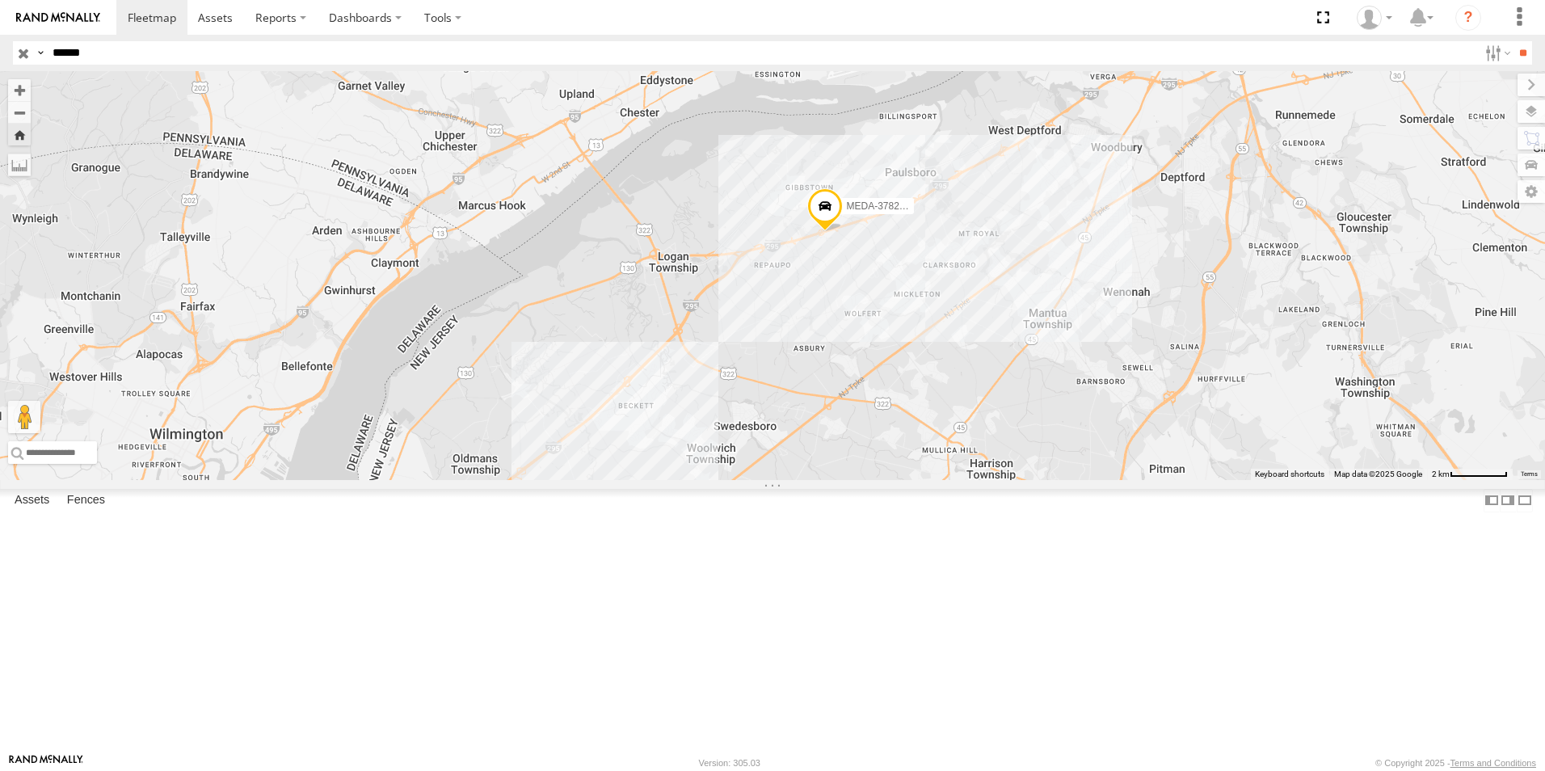
drag, startPoint x: 98, startPoint y: 49, endPoint x: 68, endPoint y: 57, distance: 30.8
click at [51, 49] on input "******" at bounding box center [762, 52] width 1432 height 23
click at [1514, 41] on input "**" at bounding box center [1523, 52] width 19 height 23
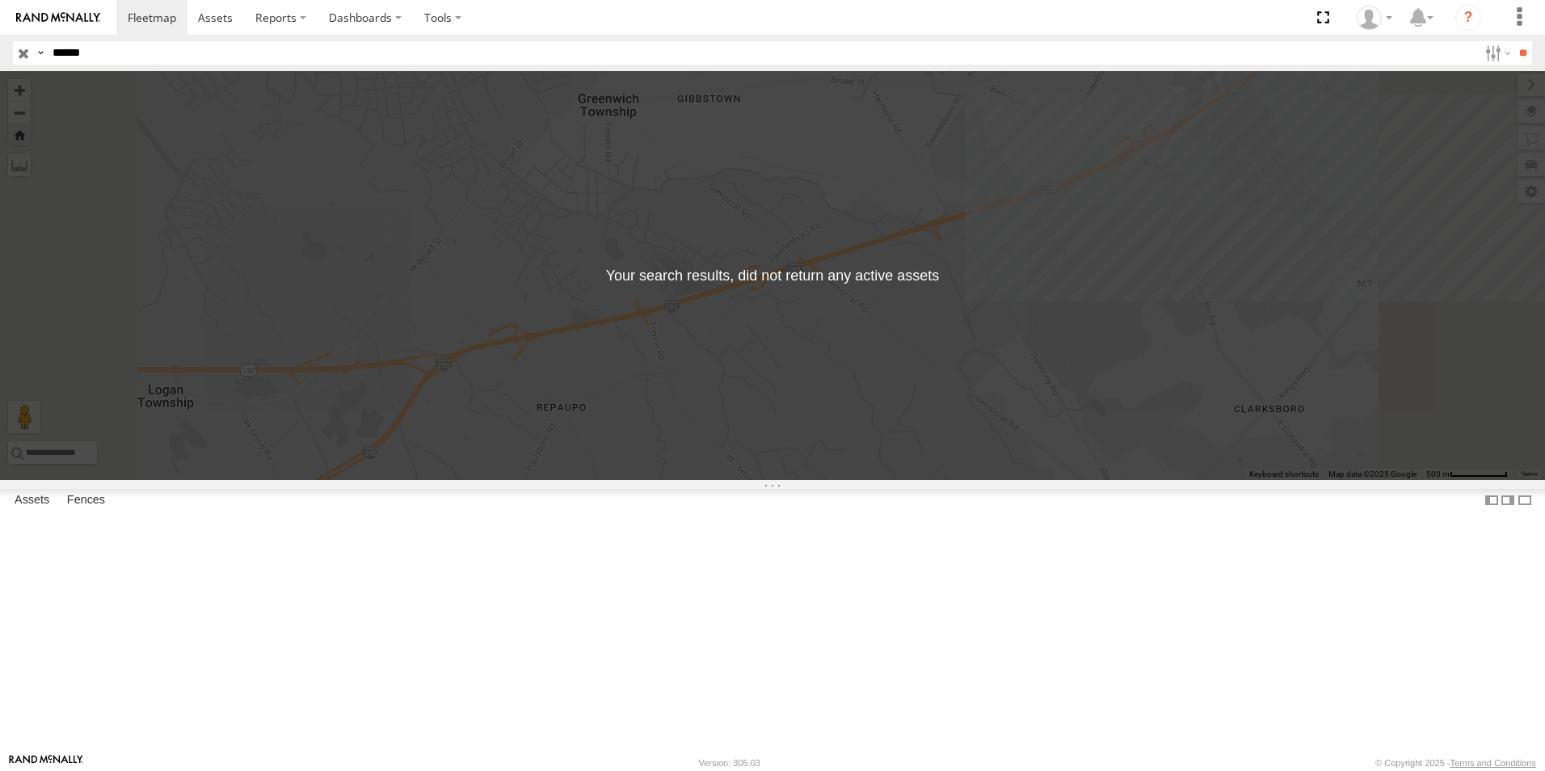
drag, startPoint x: 53, startPoint y: 53, endPoint x: 62, endPoint y: 56, distance: 9.5
click at [55, 55] on input "******" at bounding box center [762, 52] width 1432 height 23
type input "**********"
click at [1514, 41] on input "**" at bounding box center [1523, 52] width 19 height 23
